Goal: Transaction & Acquisition: Download file/media

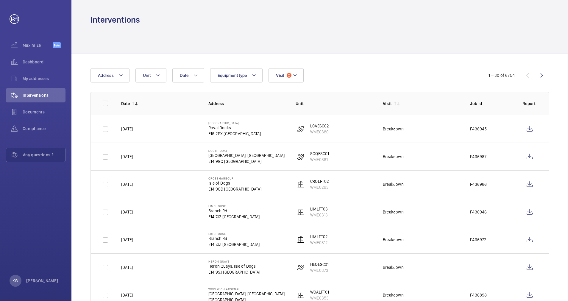
scroll to position [89, 0]
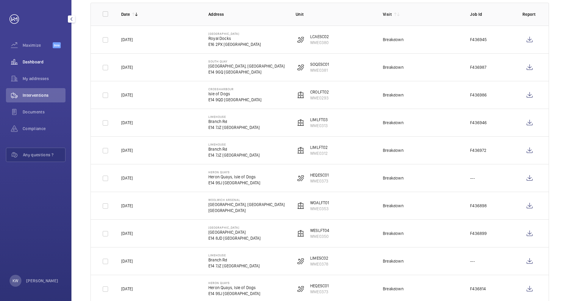
click at [39, 61] on span "Dashboard" at bounding box center [44, 62] width 43 height 6
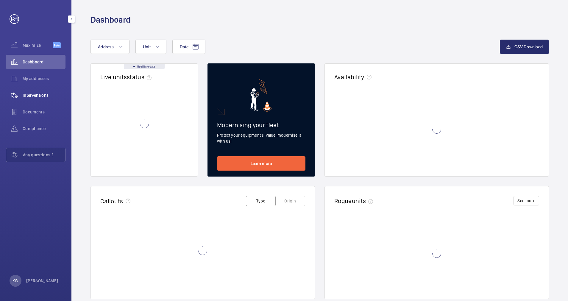
click at [38, 94] on span "Interventions" at bounding box center [44, 95] width 43 height 6
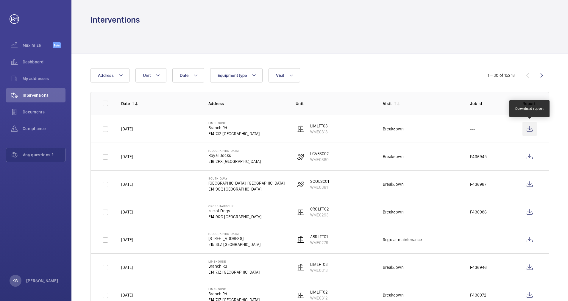
click at [532, 130] on wm-front-icon-button at bounding box center [530, 129] width 14 height 14
